Goal: Transaction & Acquisition: Purchase product/service

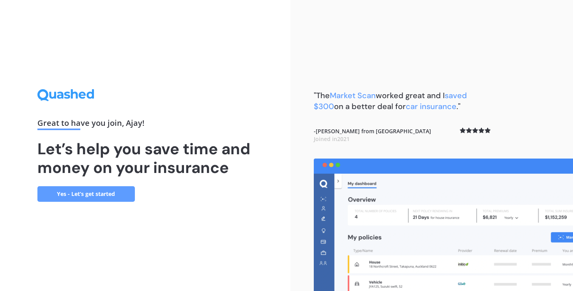
click at [125, 192] on link "Yes - Let’s get started" at bounding box center [86, 194] width 98 height 16
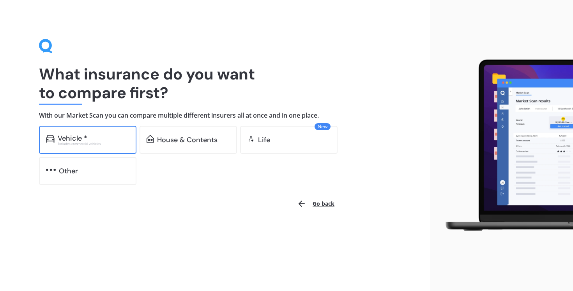
click at [83, 135] on div "Vehicle *" at bounding box center [73, 139] width 30 height 8
